Goal: Information Seeking & Learning: Learn about a topic

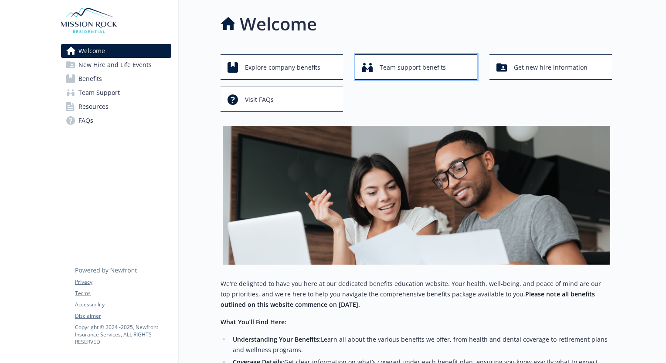
click at [396, 66] on span "Team support benefits" at bounding box center [413, 67] width 66 height 17
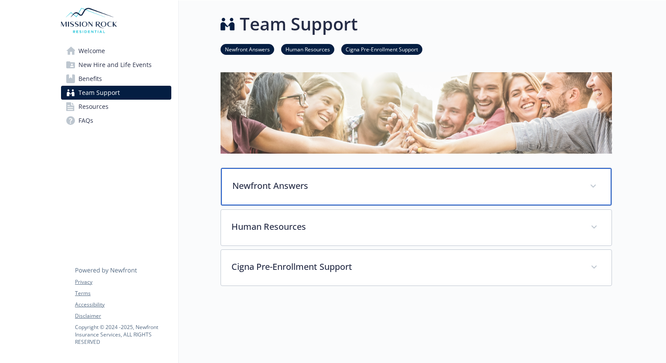
click at [591, 186] on icon at bounding box center [592, 186] width 5 height 3
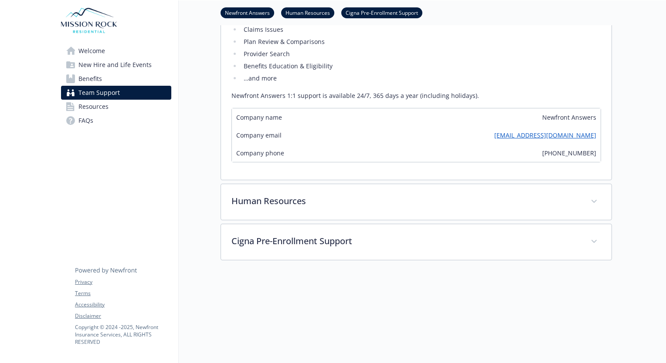
scroll to position [64, 0]
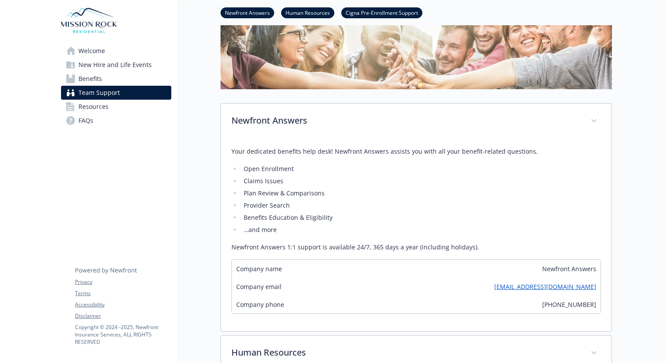
click at [84, 76] on span "Benefits" at bounding box center [90, 79] width 24 height 14
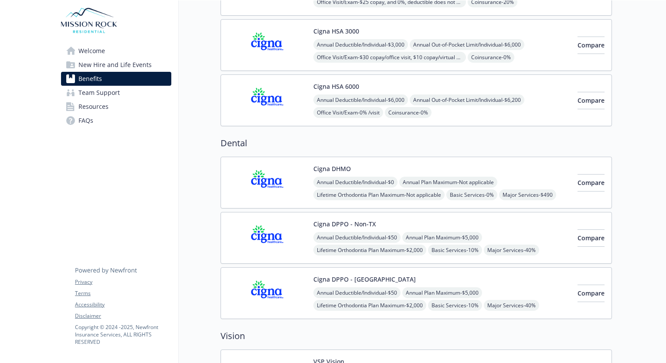
scroll to position [188, 0]
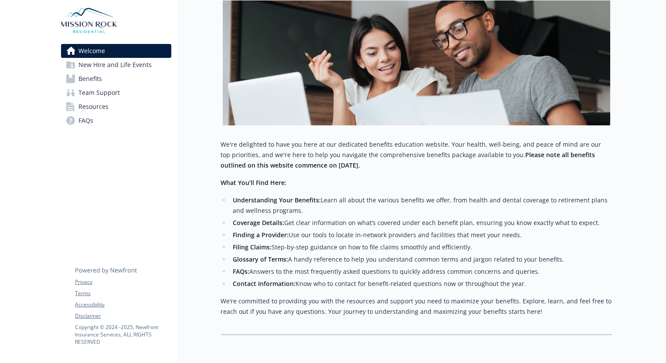
scroll to position [0, 2]
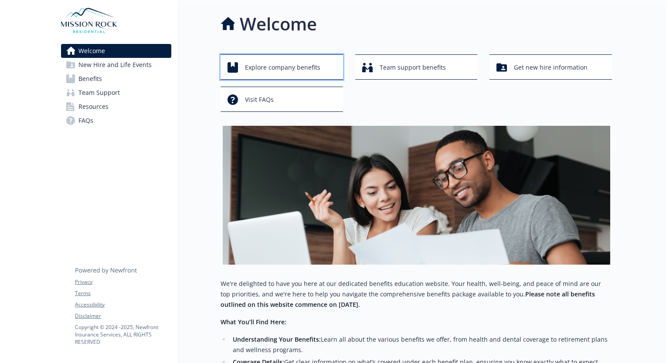
click at [275, 68] on span "Explore company benefits" at bounding box center [282, 67] width 75 height 17
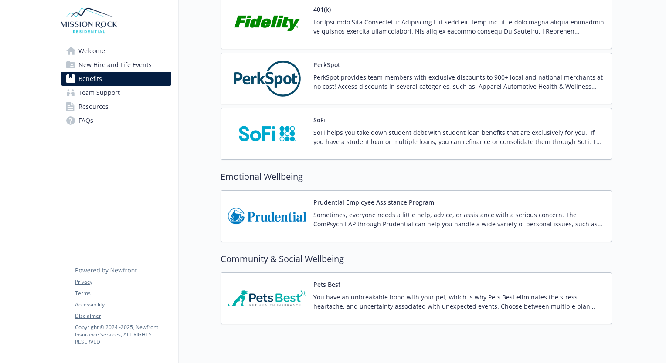
scroll to position [1659, 2]
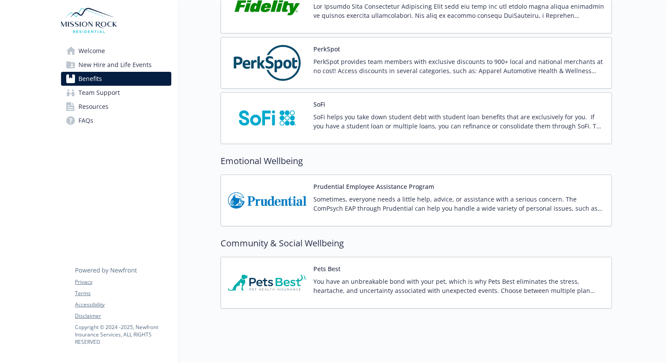
click at [291, 47] on img at bounding box center [267, 62] width 78 height 37
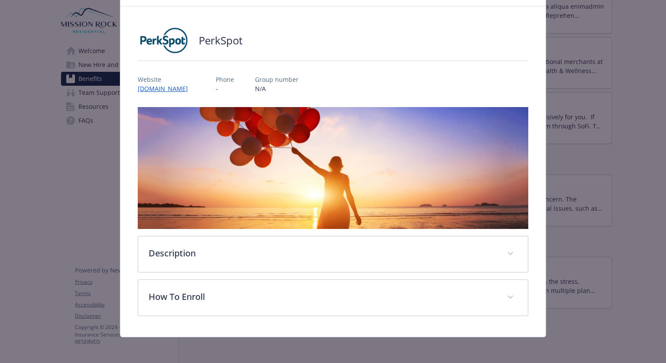
scroll to position [39, 0]
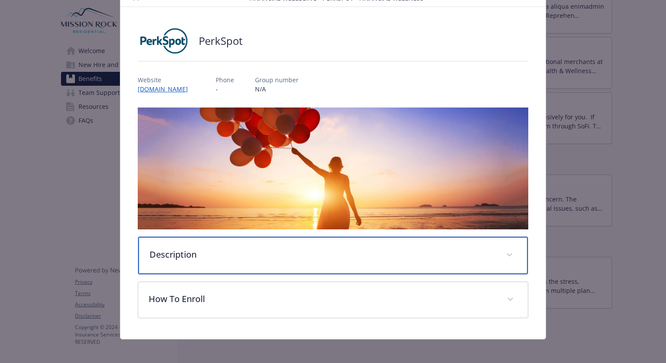
click at [286, 254] on p "Description" at bounding box center [322, 254] width 346 height 13
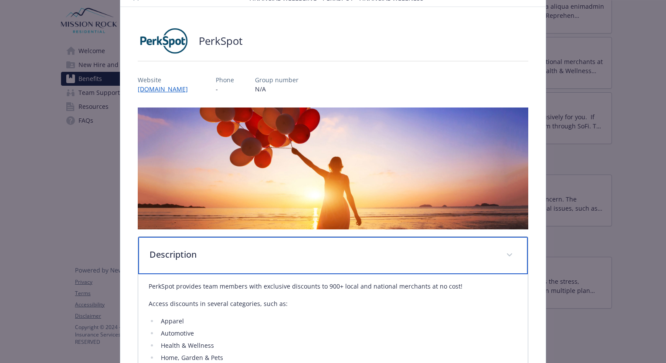
click at [286, 254] on p "Description" at bounding box center [322, 254] width 346 height 13
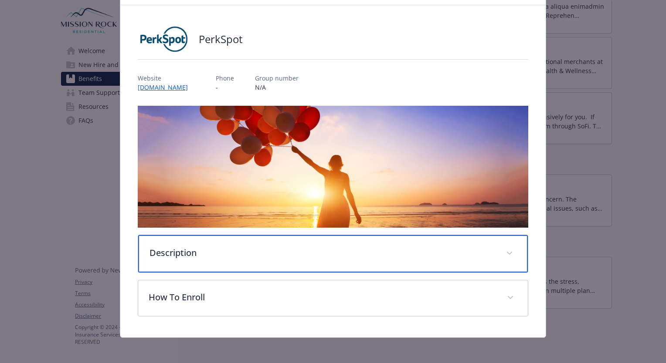
scroll to position [41, 0]
click at [286, 254] on p "Description" at bounding box center [322, 253] width 346 height 13
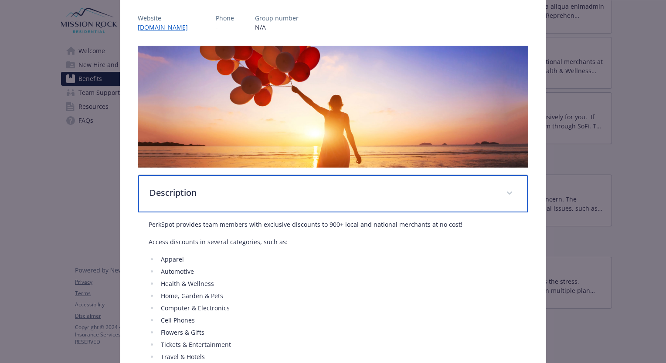
scroll to position [0, 0]
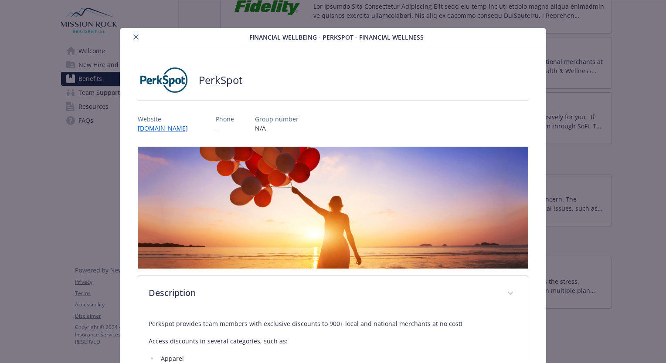
click at [134, 36] on icon "close" at bounding box center [135, 36] width 5 height 5
